Goal: Task Accomplishment & Management: Manage account settings

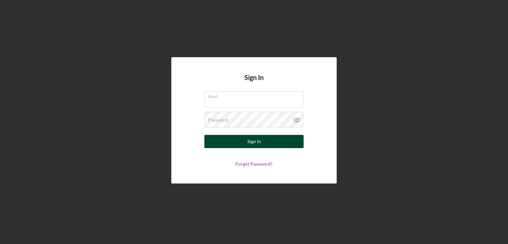
type input "[PERSON_NAME][EMAIL_ADDRESS][PERSON_NAME][DOMAIN_NAME]"
click at [262, 144] on button "Sign In" at bounding box center [253, 141] width 99 height 13
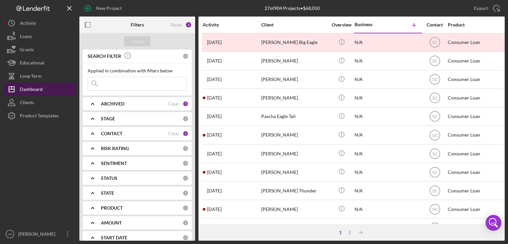
click at [24, 87] on div "Dashboard" at bounding box center [31, 90] width 23 height 15
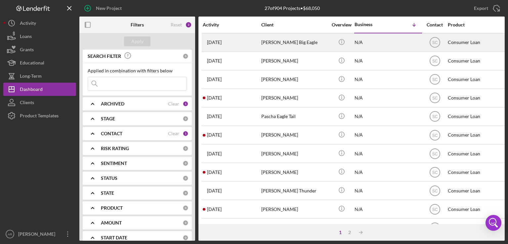
click at [278, 44] on div "[PERSON_NAME] Big Eagle" at bounding box center [294, 43] width 66 height 18
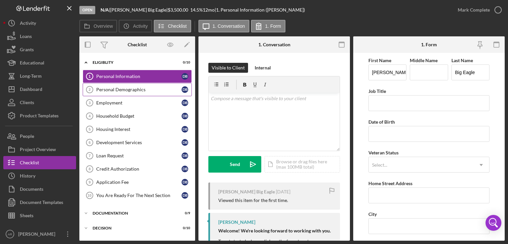
click at [121, 89] on div "Personal Demographics" at bounding box center [138, 89] width 85 height 5
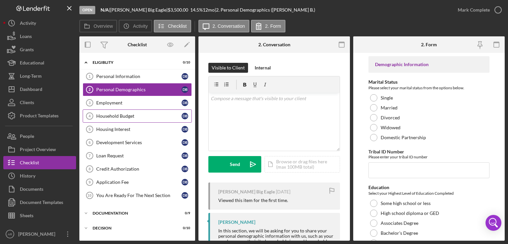
click at [131, 114] on div "Household Budget" at bounding box center [138, 115] width 85 height 5
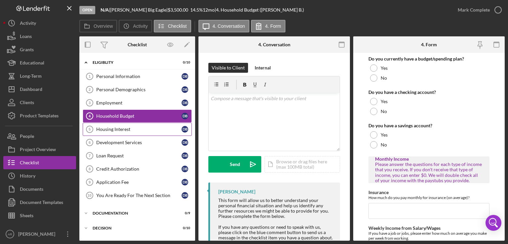
click at [131, 127] on div "Housing Interest" at bounding box center [138, 129] width 85 height 5
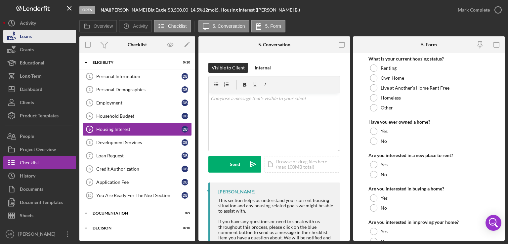
click at [26, 33] on div "Loans" at bounding box center [26, 37] width 12 height 15
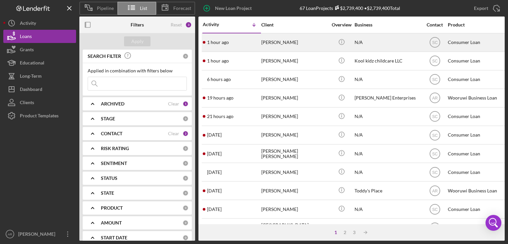
click at [226, 41] on time "1 hour ago" at bounding box center [218, 42] width 22 height 5
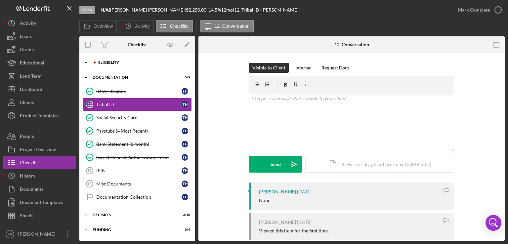
click at [103, 63] on div "Eligiblity" at bounding box center [142, 63] width 89 height 4
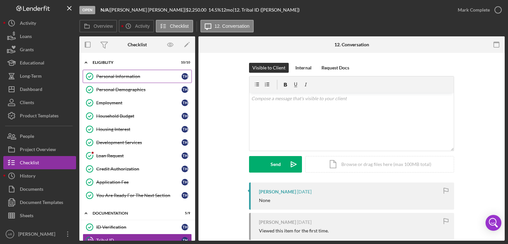
click at [116, 78] on div "Personal Information" at bounding box center [138, 76] width 85 height 5
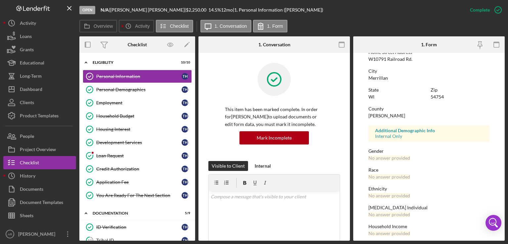
scroll to position [121, 0]
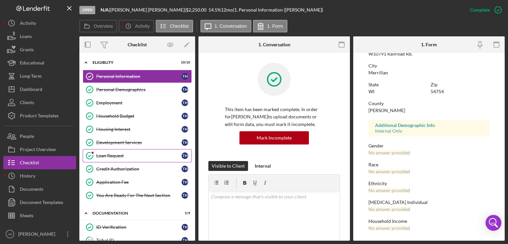
click at [114, 154] on div "Loan Request" at bounding box center [138, 155] width 85 height 5
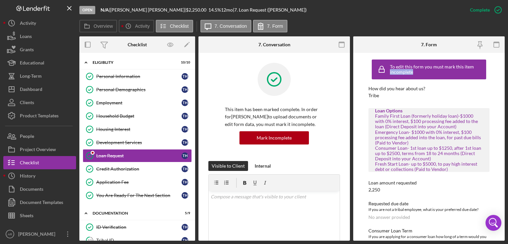
drag, startPoint x: 502, startPoint y: 69, endPoint x: 507, endPoint y: 78, distance: 9.9
click at [507, 78] on div "Open N/A | [PERSON_NAME] | $2,250.00 14.5 % 12 mo | 7. Loan Request ([PERSON_NA…" at bounding box center [254, 122] width 508 height 244
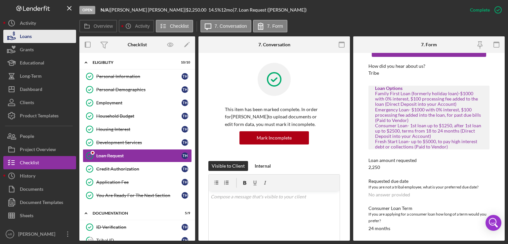
click at [25, 37] on div "Loans" at bounding box center [26, 37] width 12 height 15
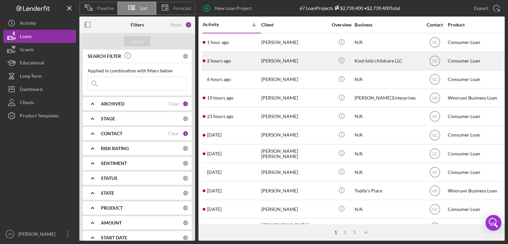
click at [218, 63] on time "2 hours ago" at bounding box center [219, 60] width 24 height 5
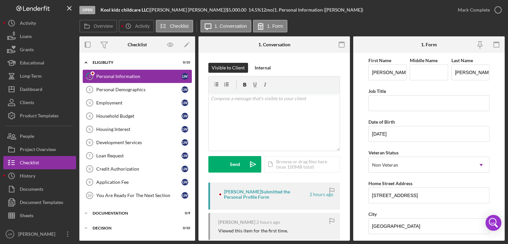
click at [118, 76] on div "Personal Information" at bounding box center [138, 76] width 85 height 5
click at [131, 91] on div "Personal Demographics" at bounding box center [138, 89] width 85 height 5
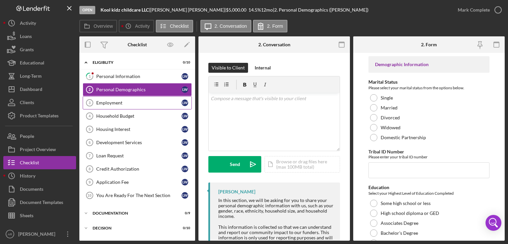
click at [123, 101] on div "Employment" at bounding box center [138, 102] width 85 height 5
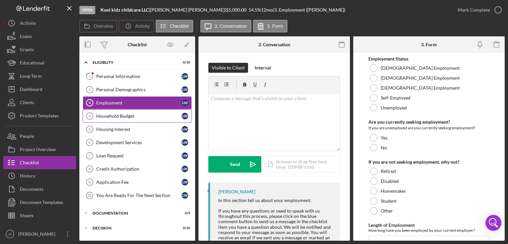
click at [132, 111] on link "Household Budget 4 Household Budget [PERSON_NAME]" at bounding box center [137, 115] width 109 height 13
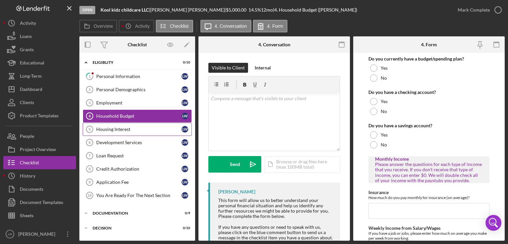
click at [137, 128] on div "Housing Interest" at bounding box center [138, 129] width 85 height 5
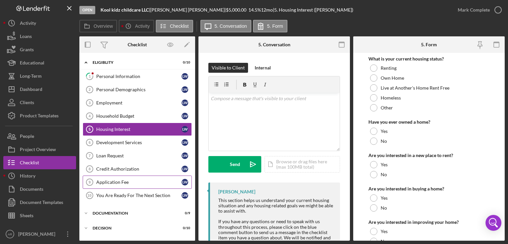
click at [120, 184] on link "Application Fee 9 Application Fee [PERSON_NAME]" at bounding box center [137, 182] width 109 height 13
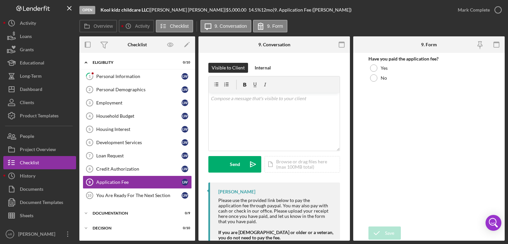
drag, startPoint x: 193, startPoint y: 178, endPoint x: 197, endPoint y: 227, distance: 49.1
click at [197, 227] on div "Overview Internal Workflow Stage Open Icon/Dropdown Arrow Archive (can unarchiv…" at bounding box center [291, 138] width 425 height 204
click at [110, 212] on div "Documentation" at bounding box center [140, 213] width 94 height 4
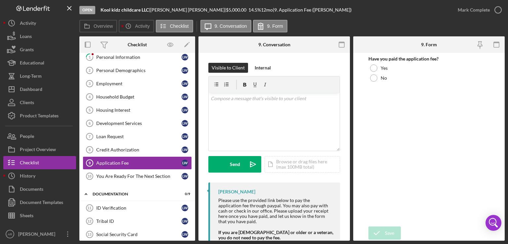
scroll to position [20, 0]
drag, startPoint x: 192, startPoint y: 157, endPoint x: 193, endPoint y: 137, distance: 19.9
click at [193, 137] on div "1 Personal Information [PERSON_NAME] Personal Demographics 2 Personal Demograph…" at bounding box center [137, 118] width 116 height 136
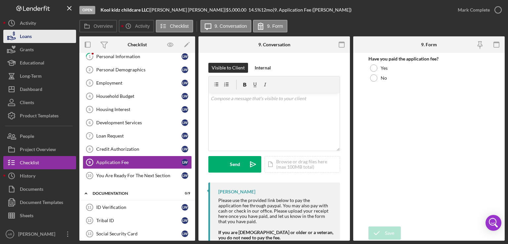
click at [31, 37] on div "Loans" at bounding box center [26, 37] width 12 height 15
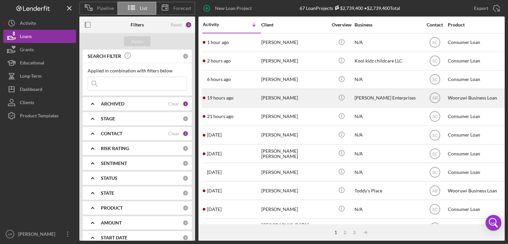
click at [223, 96] on time "19 hours ago" at bounding box center [220, 97] width 26 height 5
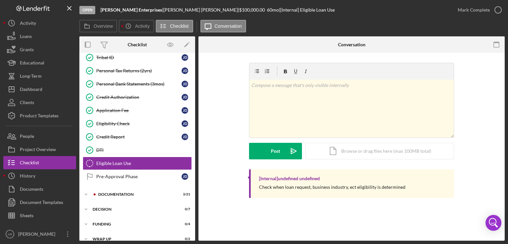
scroll to position [118, 0]
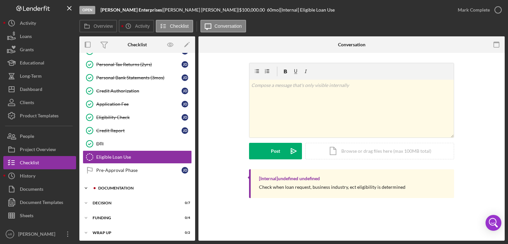
click at [127, 186] on div "Documentation" at bounding box center [142, 188] width 89 height 4
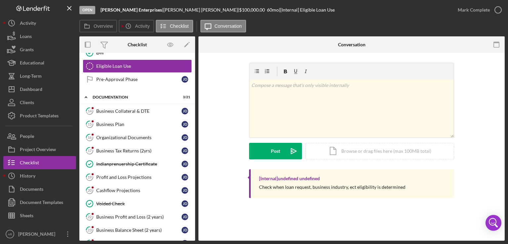
scroll to position [210, 0]
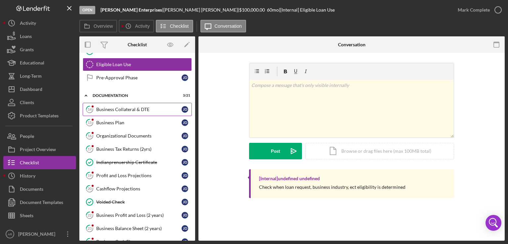
click at [135, 107] on div "Business Collateral & DTE" at bounding box center [138, 109] width 85 height 5
